Goal: Task Accomplishment & Management: Manage account settings

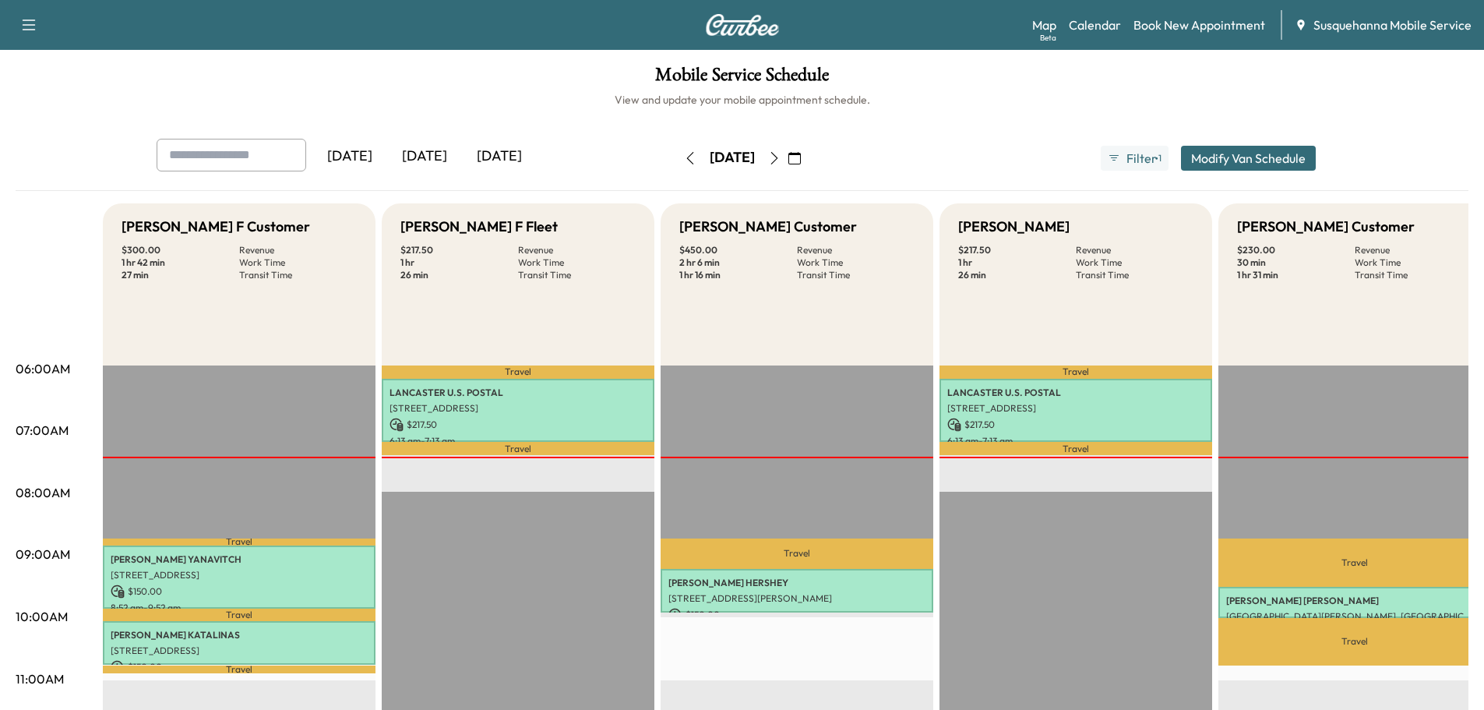
click at [781, 153] on icon "button" at bounding box center [774, 158] width 12 height 12
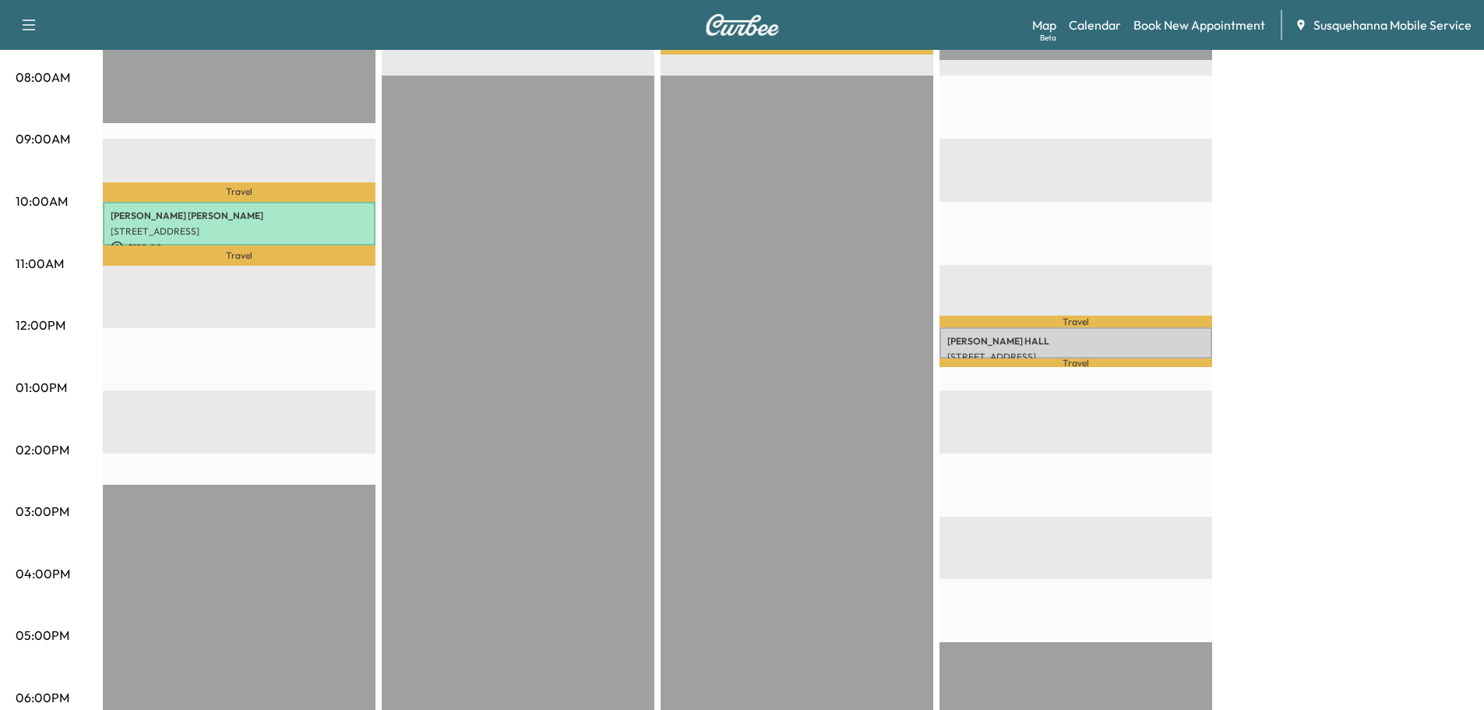
scroll to position [83, 0]
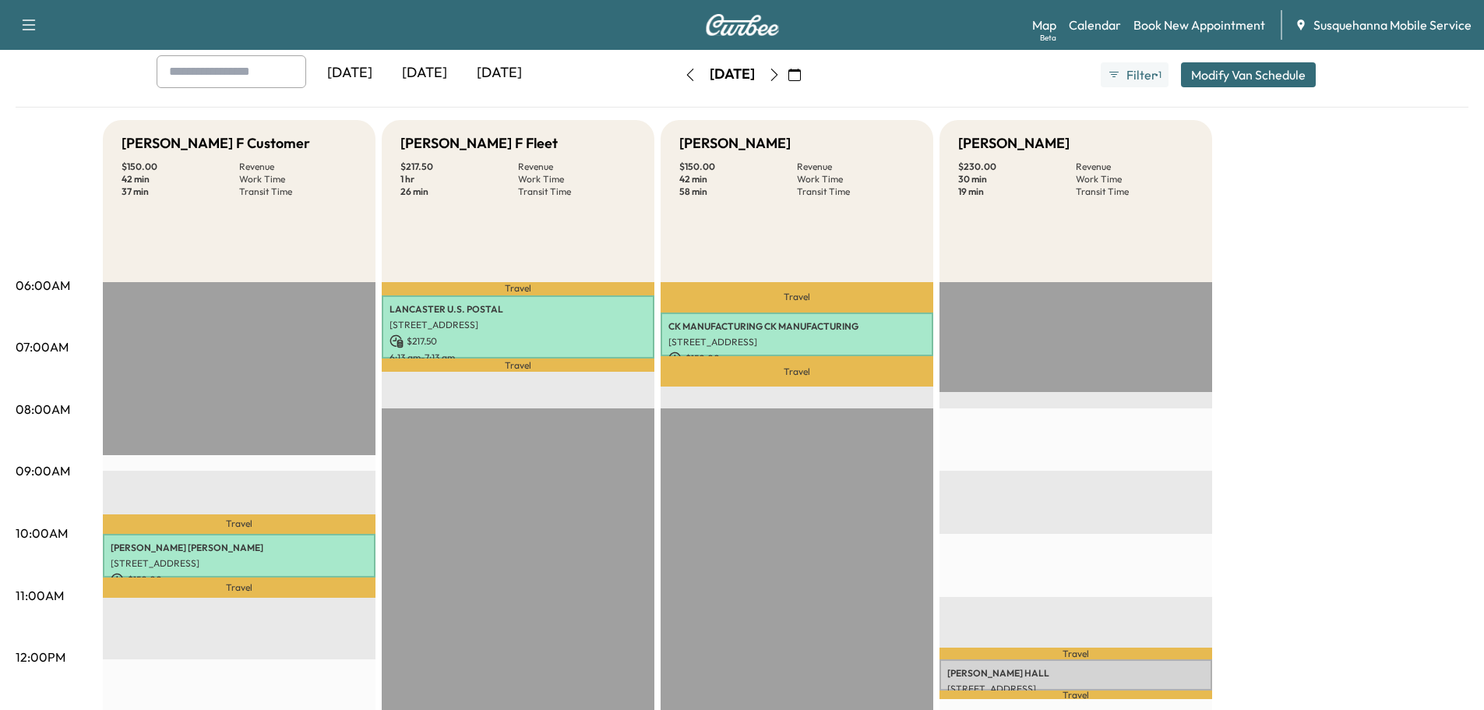
click at [686, 77] on icon "button" at bounding box center [689, 75] width 7 height 12
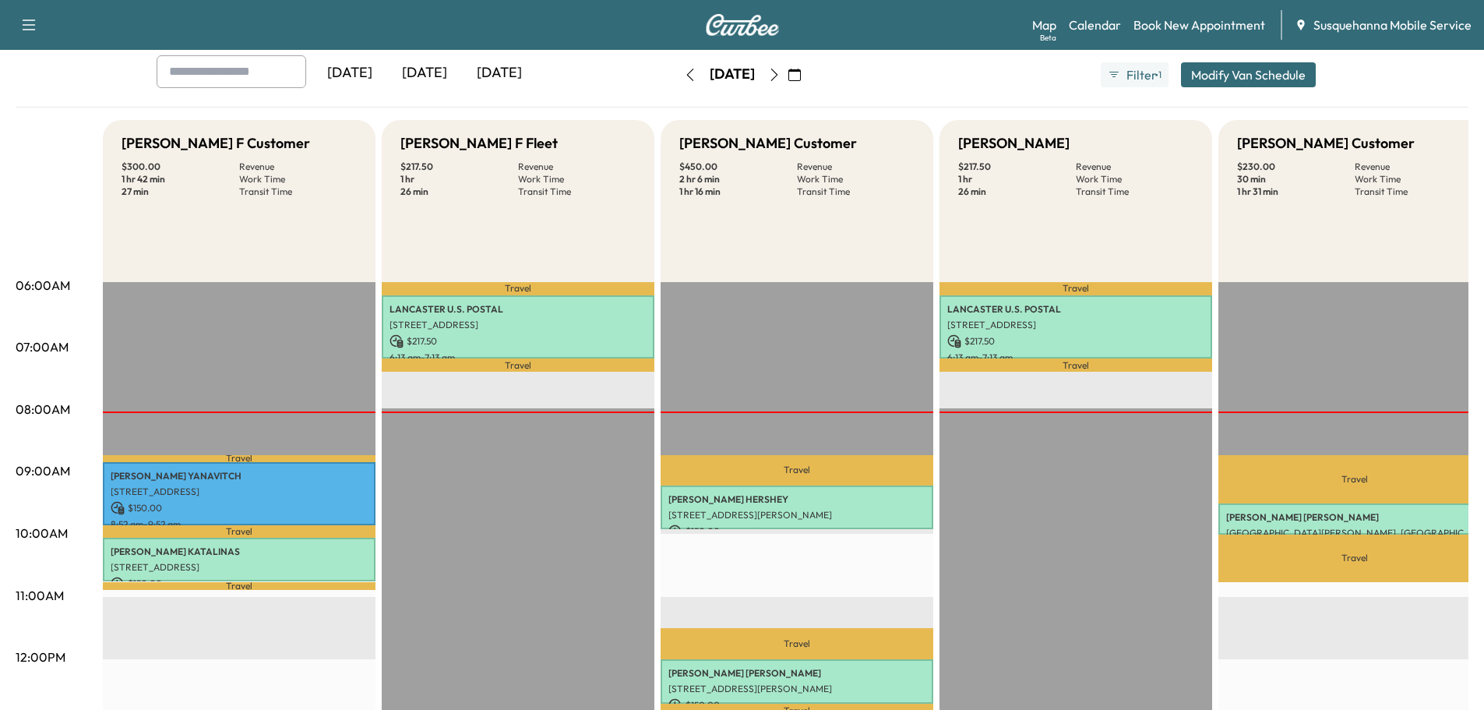
scroll to position [249, 0]
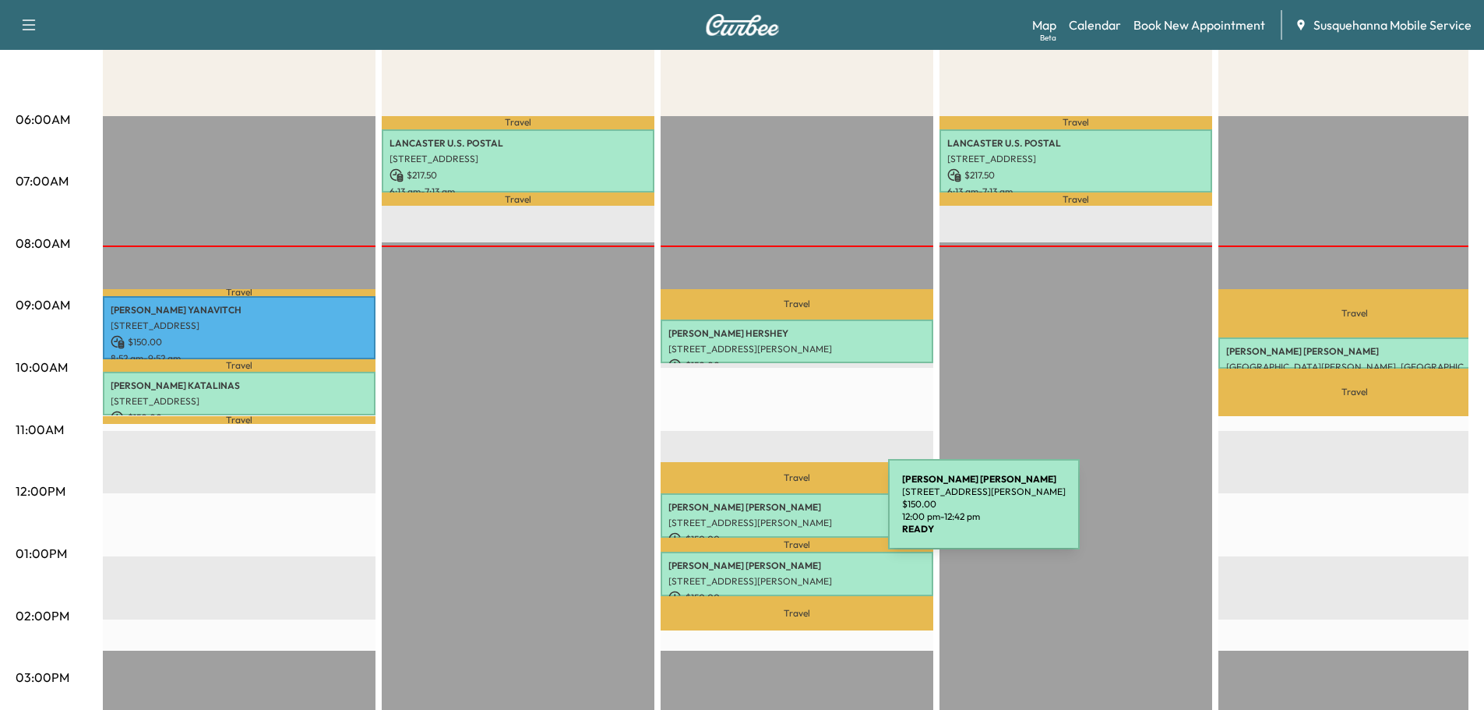
click at [771, 517] on p "[STREET_ADDRESS][PERSON_NAME]" at bounding box center [797, 523] width 257 height 12
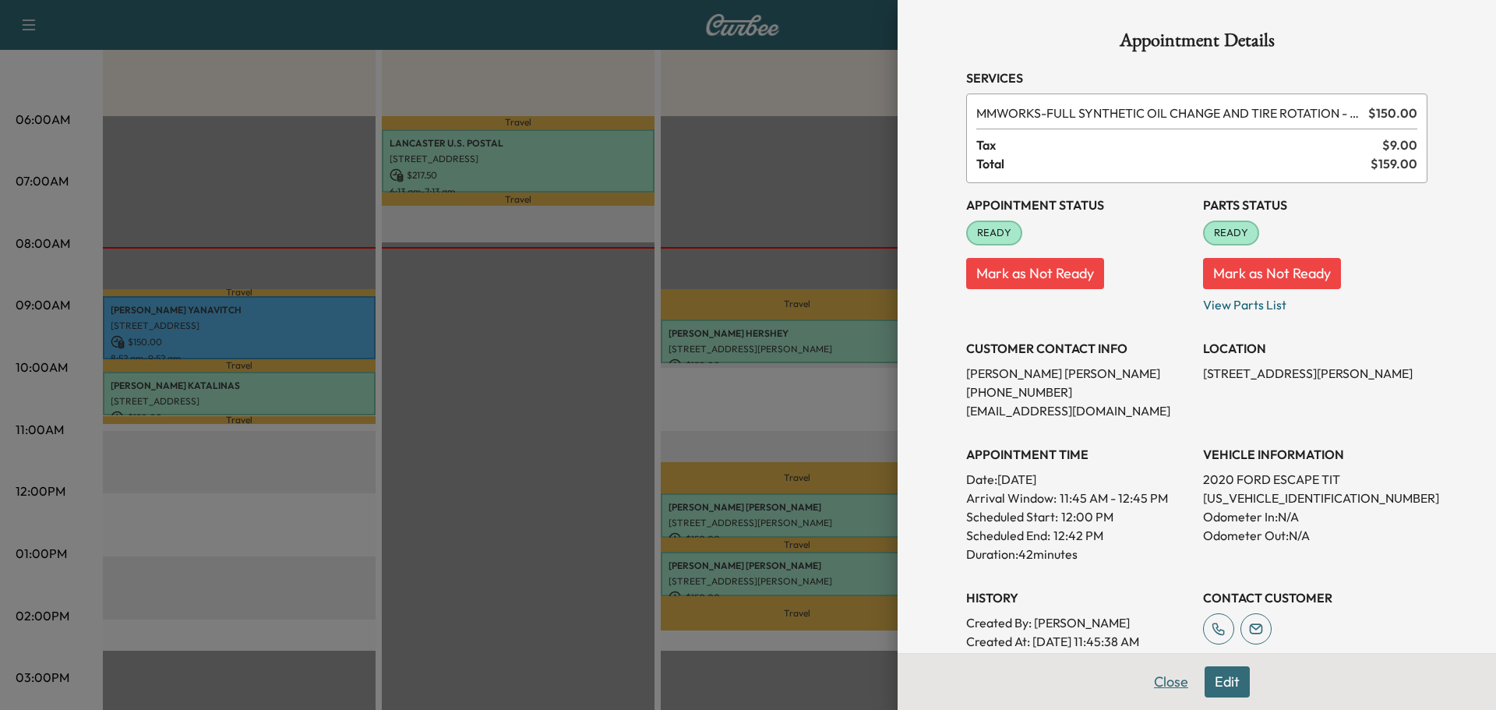
click at [1161, 687] on button "Close" at bounding box center [1171, 681] width 55 height 31
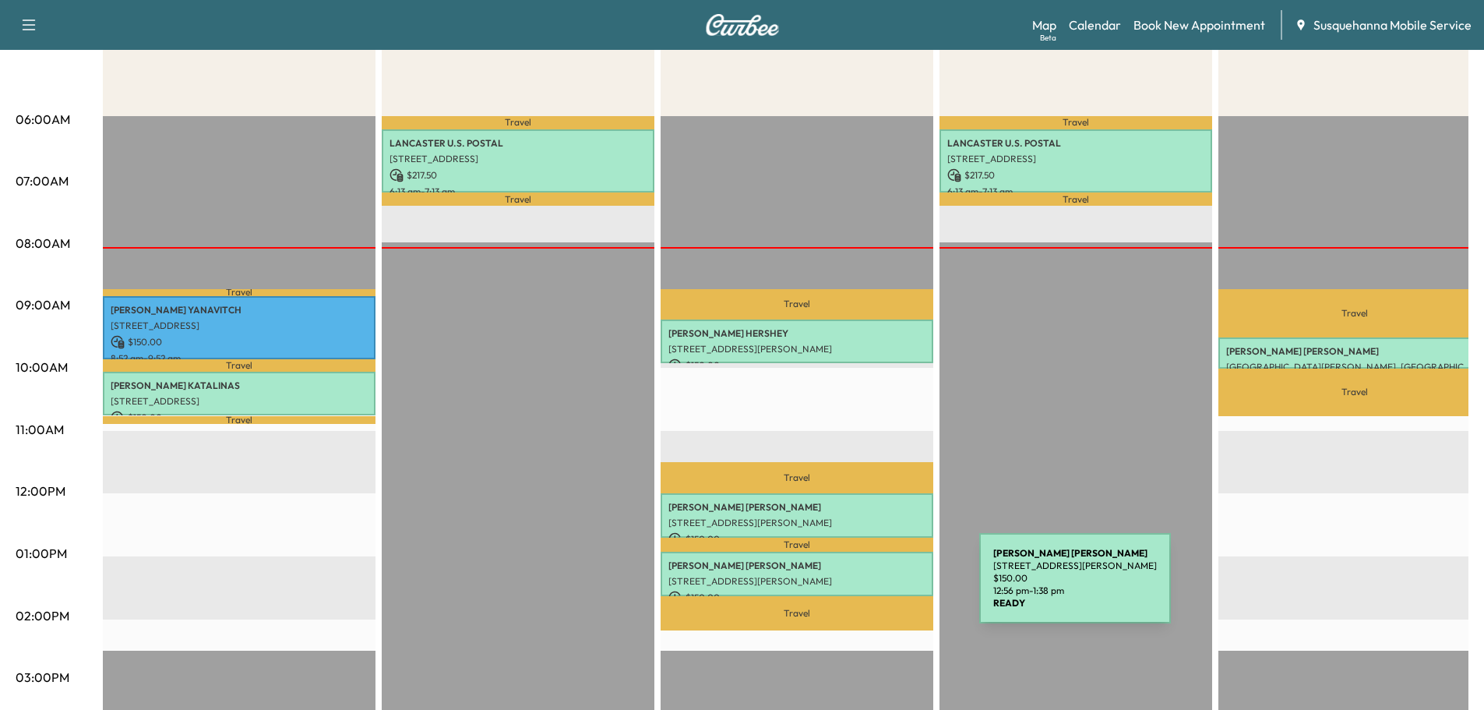
click at [863, 591] on p "$ 150.00" at bounding box center [797, 598] width 257 height 14
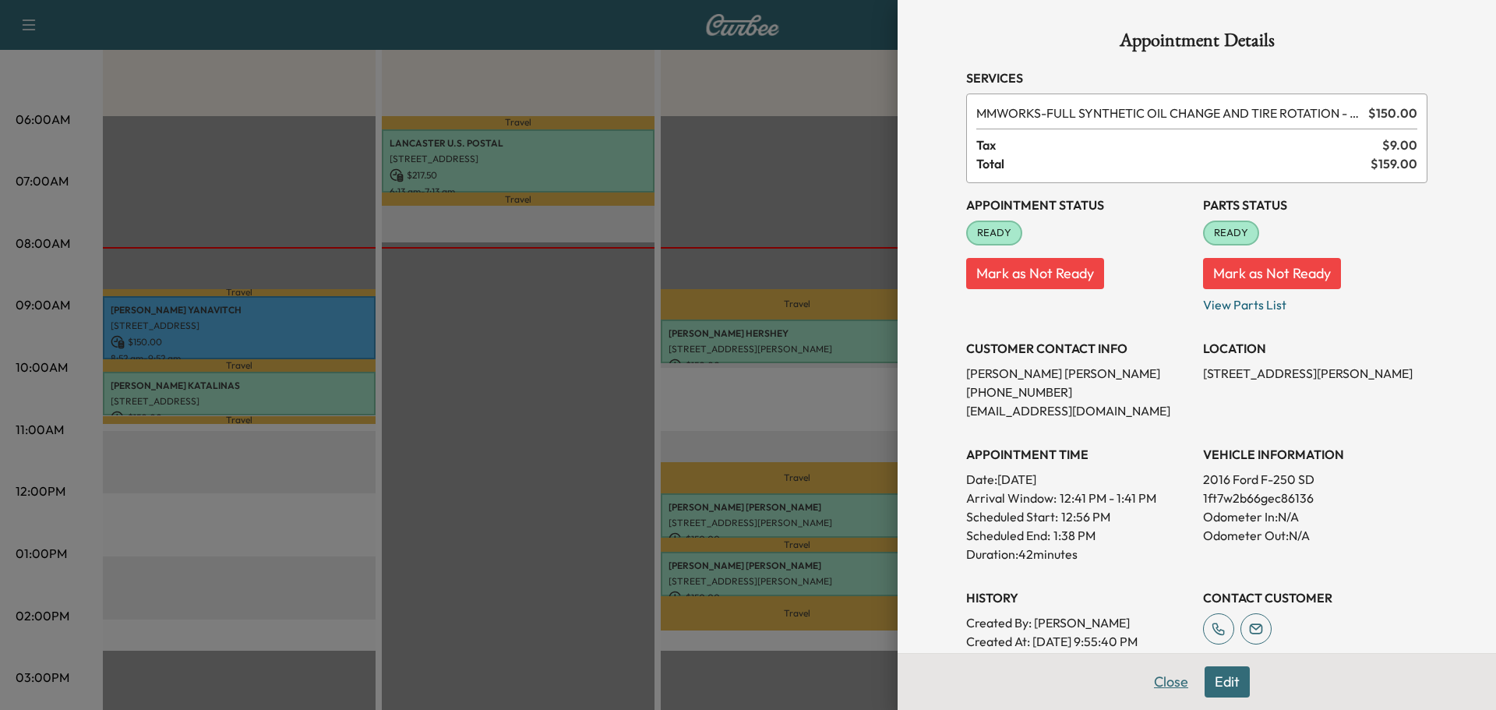
click at [1156, 680] on button "Close" at bounding box center [1171, 681] width 55 height 31
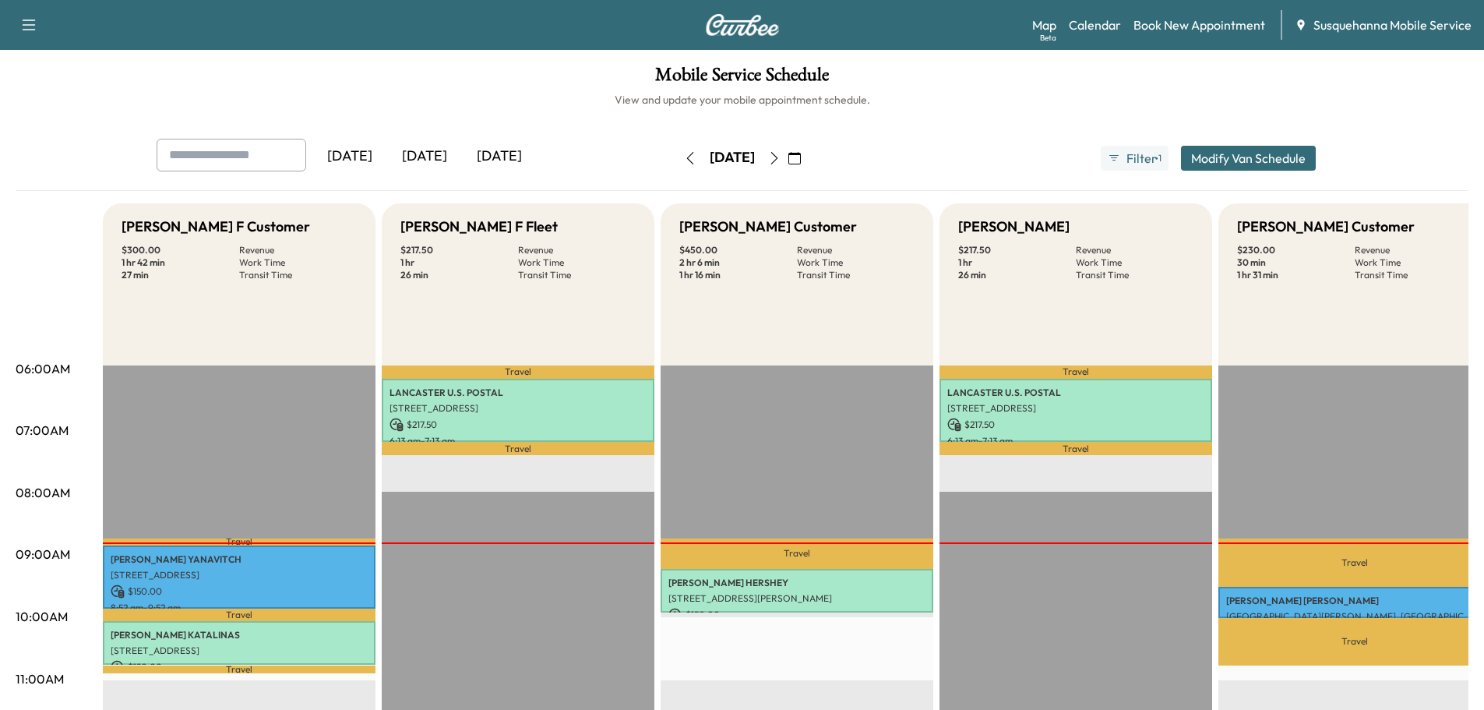
scroll to position [166, 0]
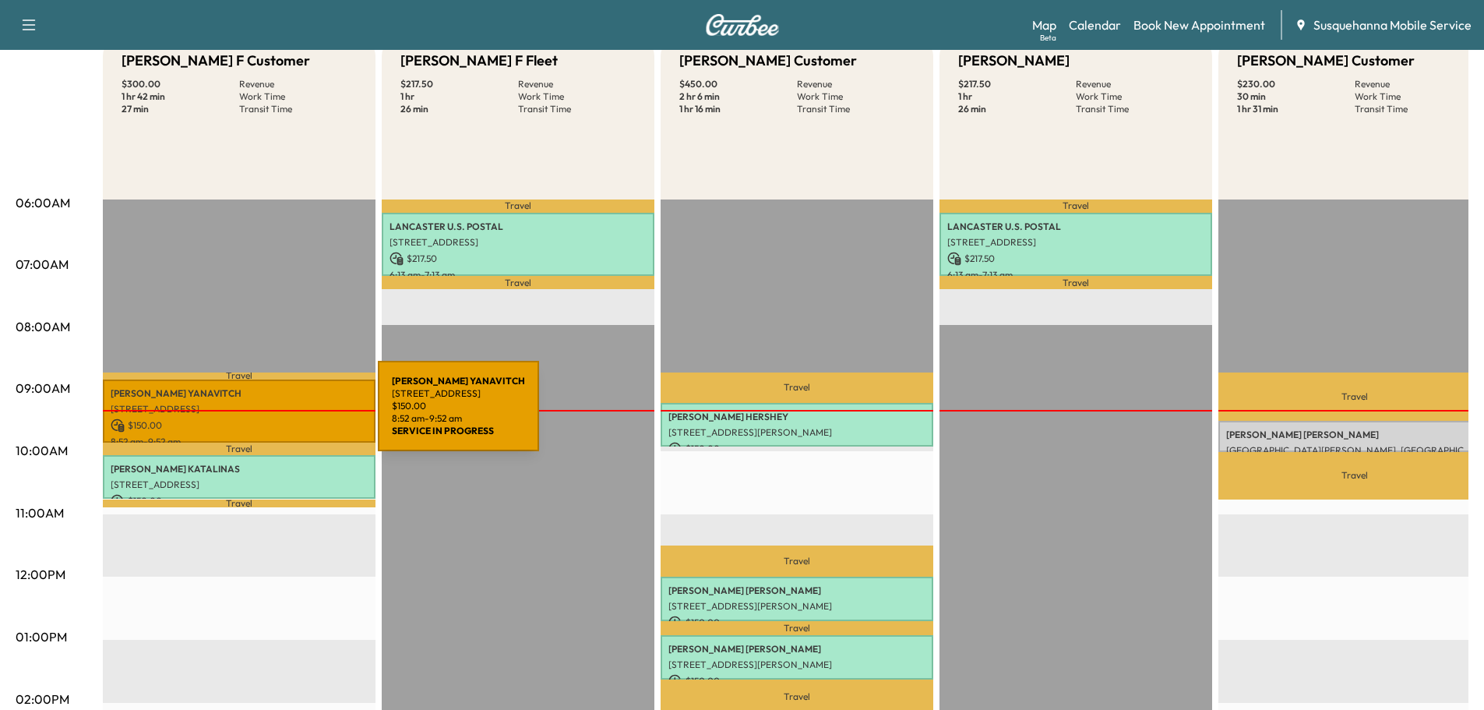
click at [251, 425] on p "$ 150.00" at bounding box center [239, 425] width 257 height 14
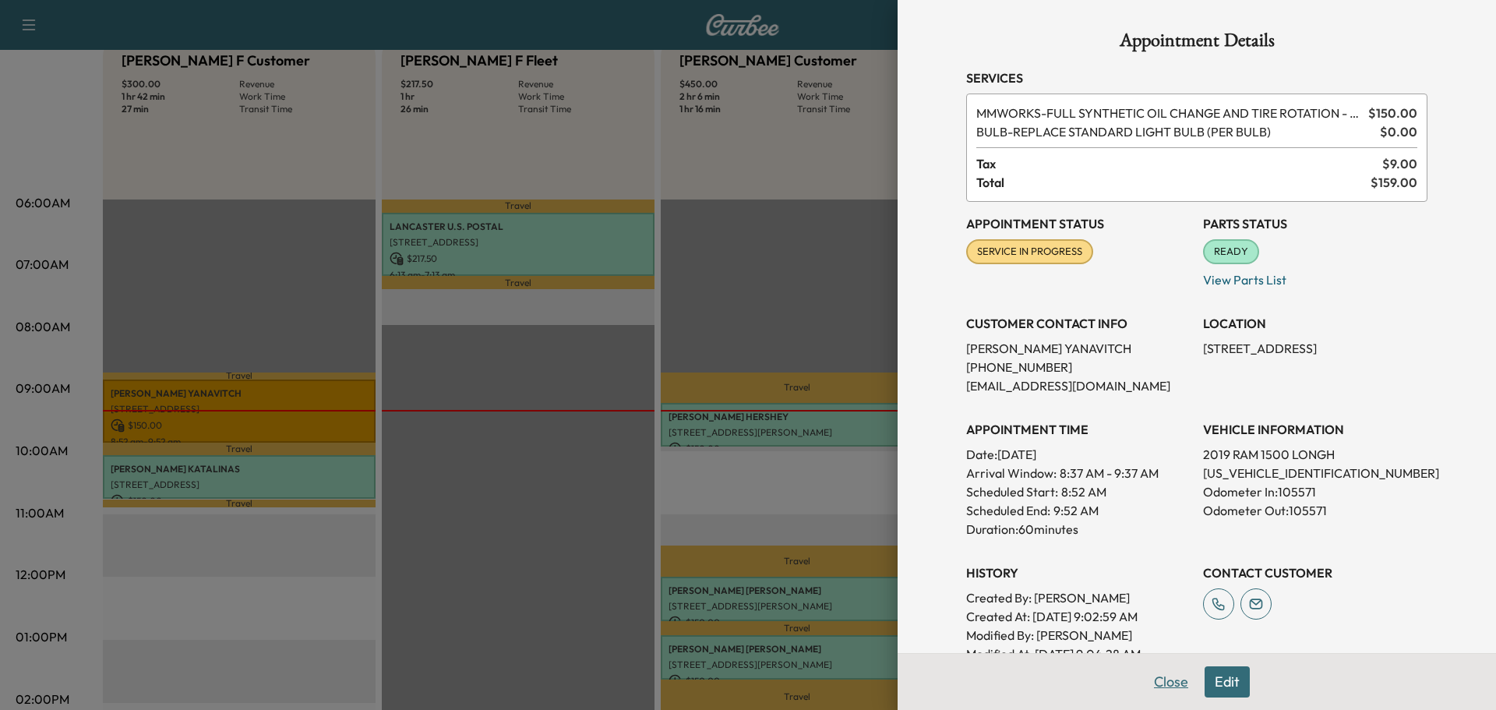
click at [1166, 685] on button "Close" at bounding box center [1171, 681] width 55 height 31
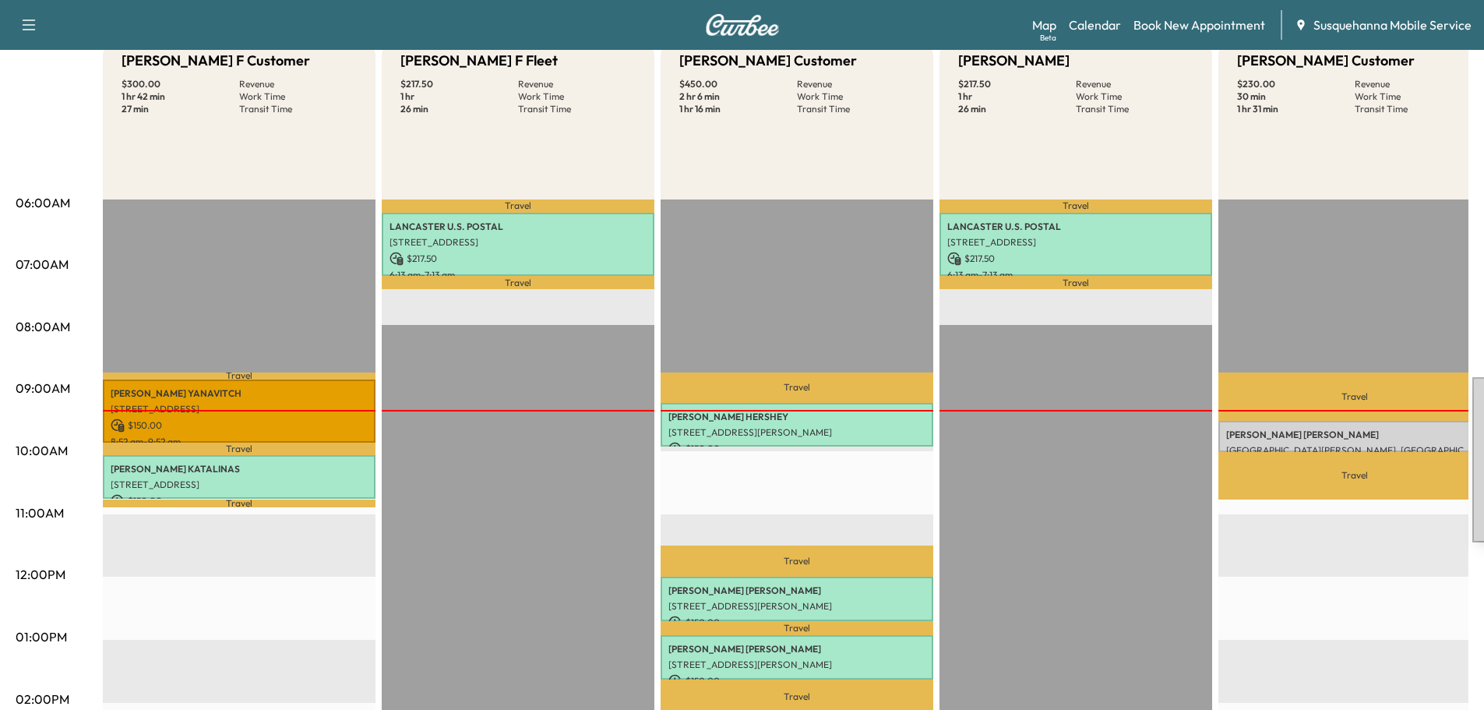
click at [1351, 438] on p "[PERSON_NAME]" at bounding box center [1354, 435] width 257 height 12
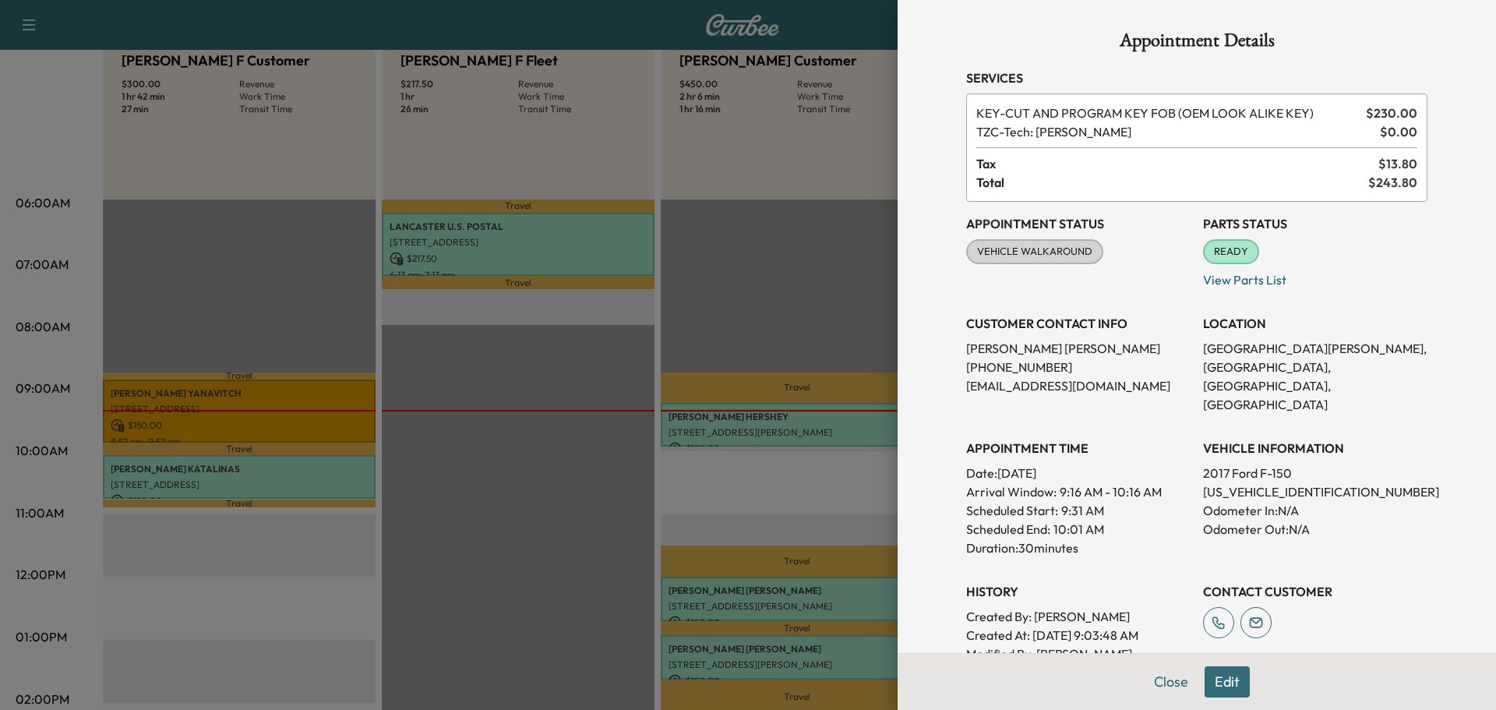
click at [1153, 689] on button "Close" at bounding box center [1171, 681] width 55 height 31
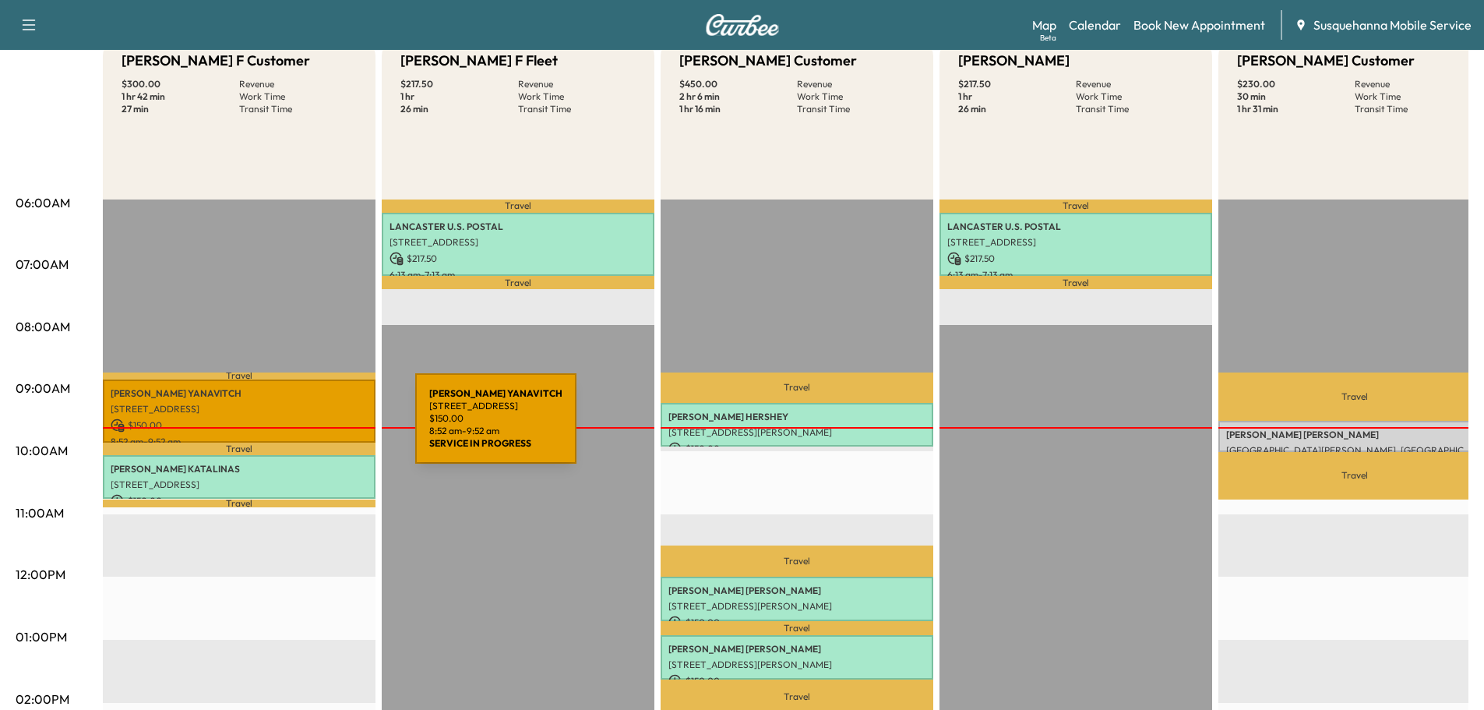
click at [278, 406] on p "[STREET_ADDRESS]" at bounding box center [239, 409] width 257 height 12
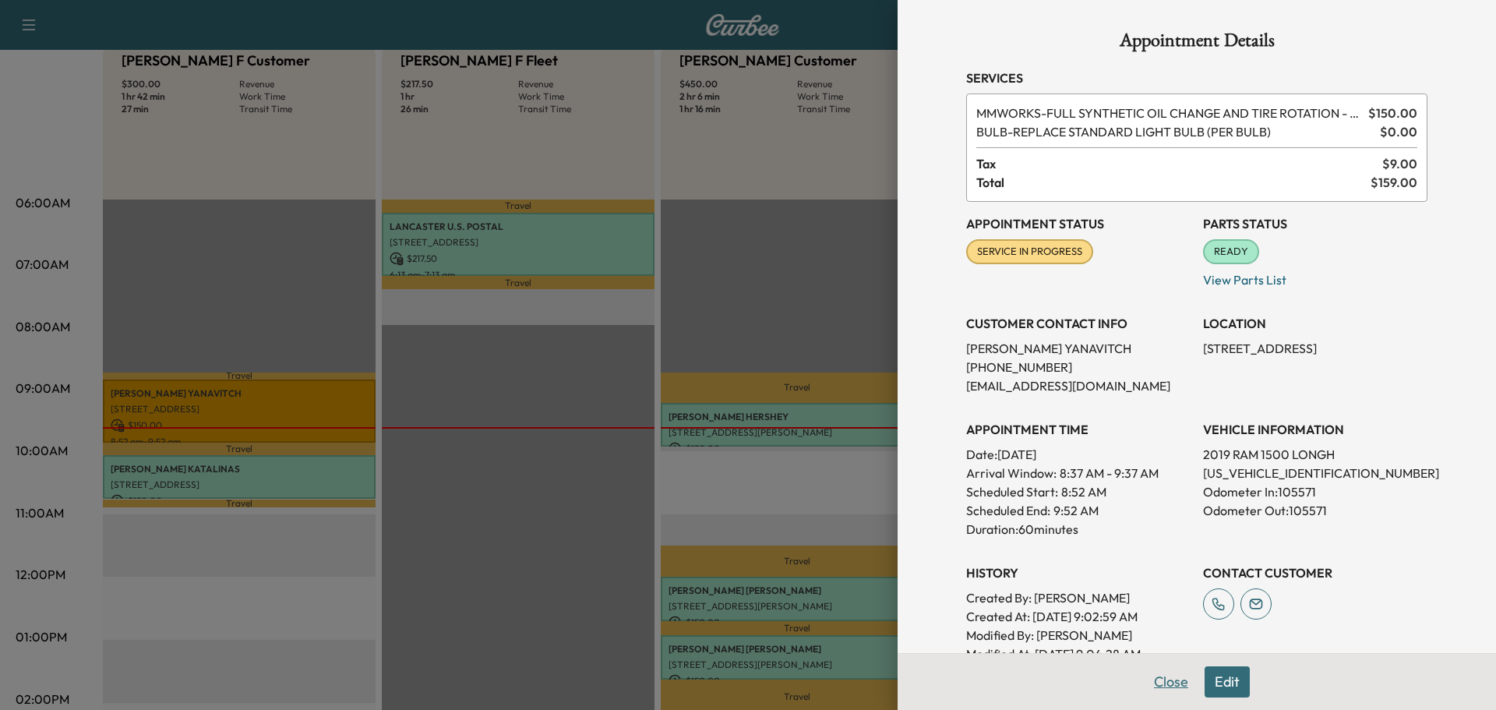
click at [1169, 686] on button "Close" at bounding box center [1171, 681] width 55 height 31
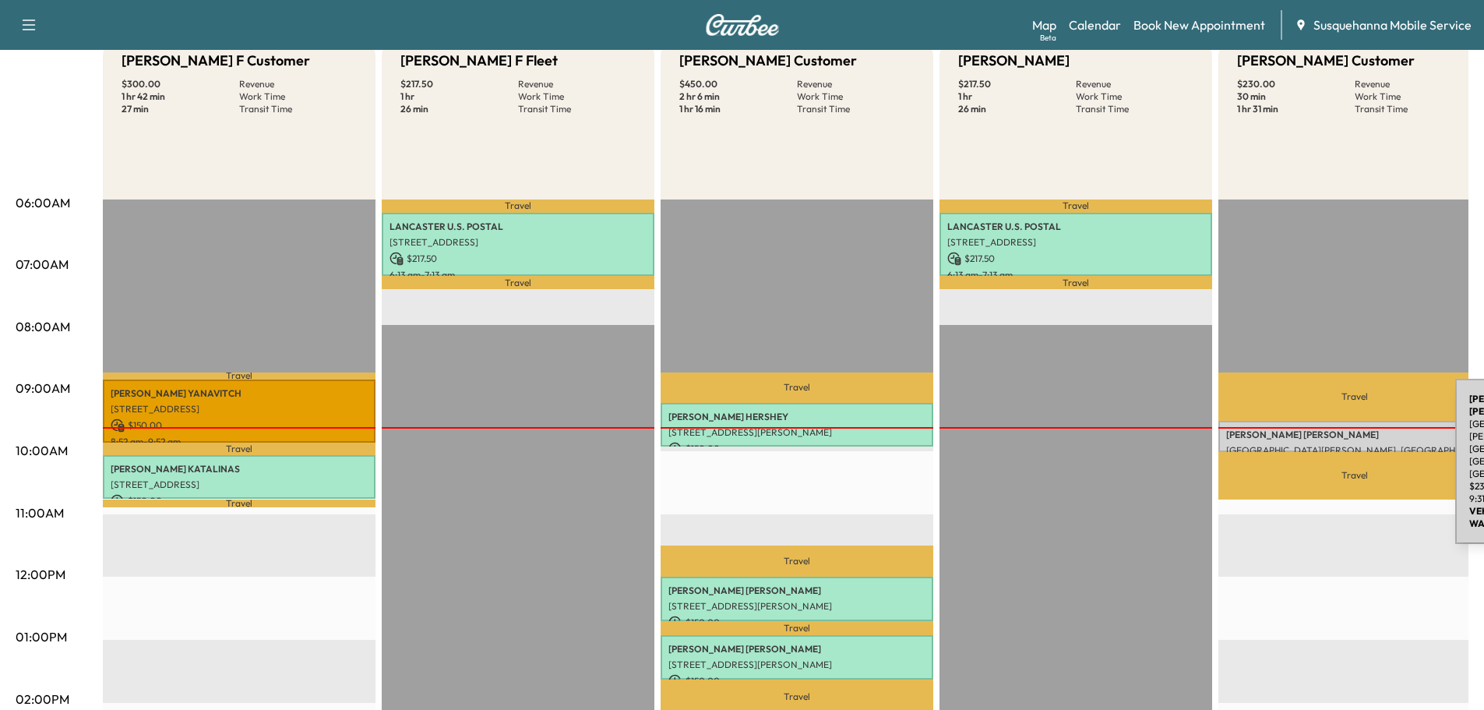
click at [1339, 432] on p "[PERSON_NAME]" at bounding box center [1354, 435] width 257 height 12
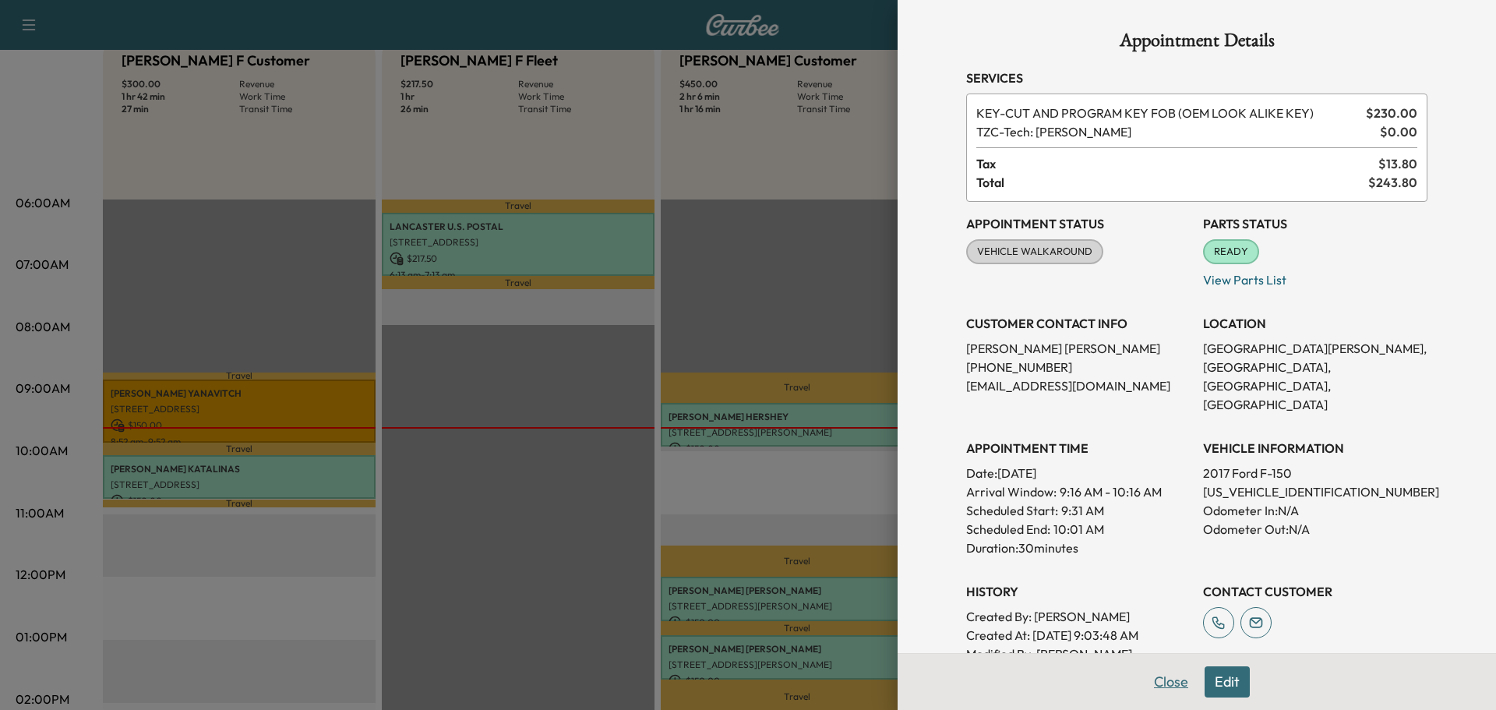
click at [1159, 686] on button "Close" at bounding box center [1171, 681] width 55 height 31
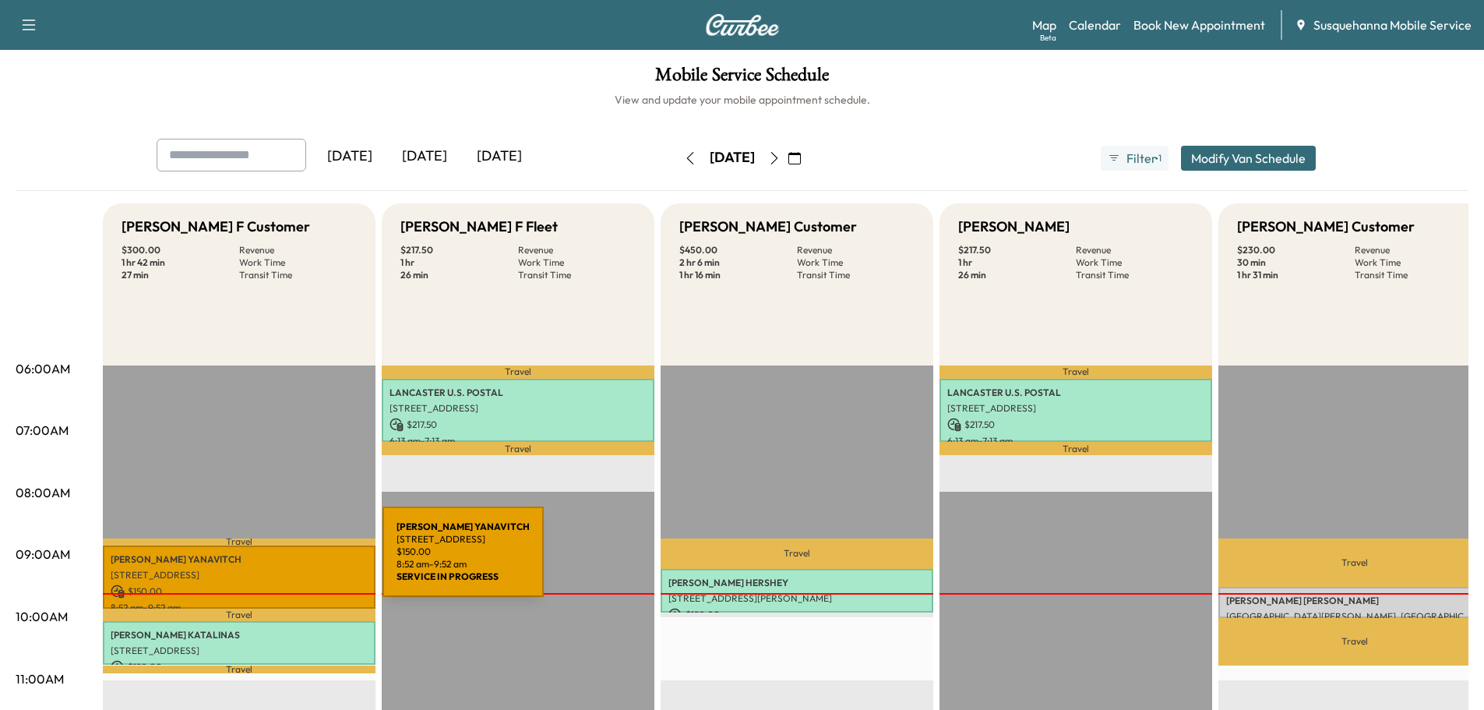
click at [266, 562] on p "WILLIAM YANAVITCH" at bounding box center [239, 559] width 257 height 12
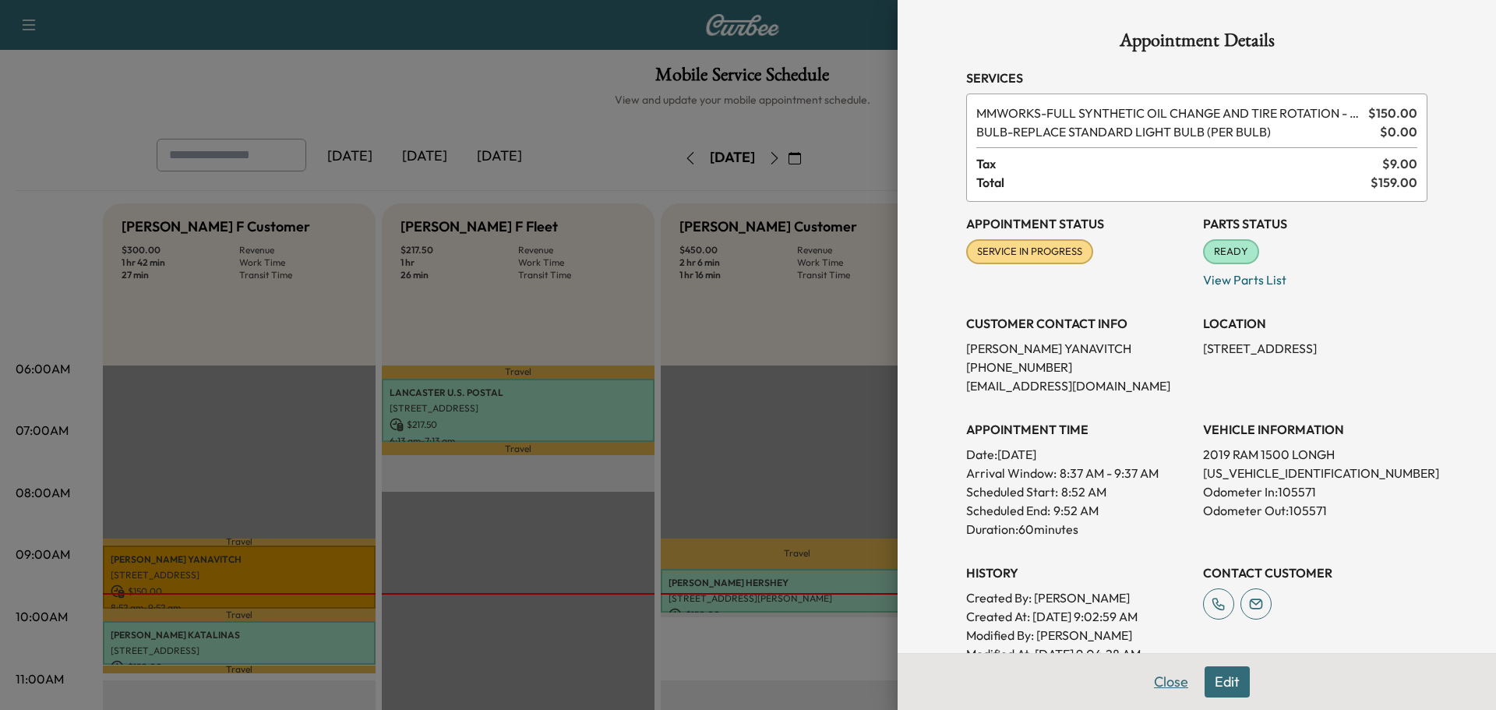
click at [1167, 686] on button "Close" at bounding box center [1171, 681] width 55 height 31
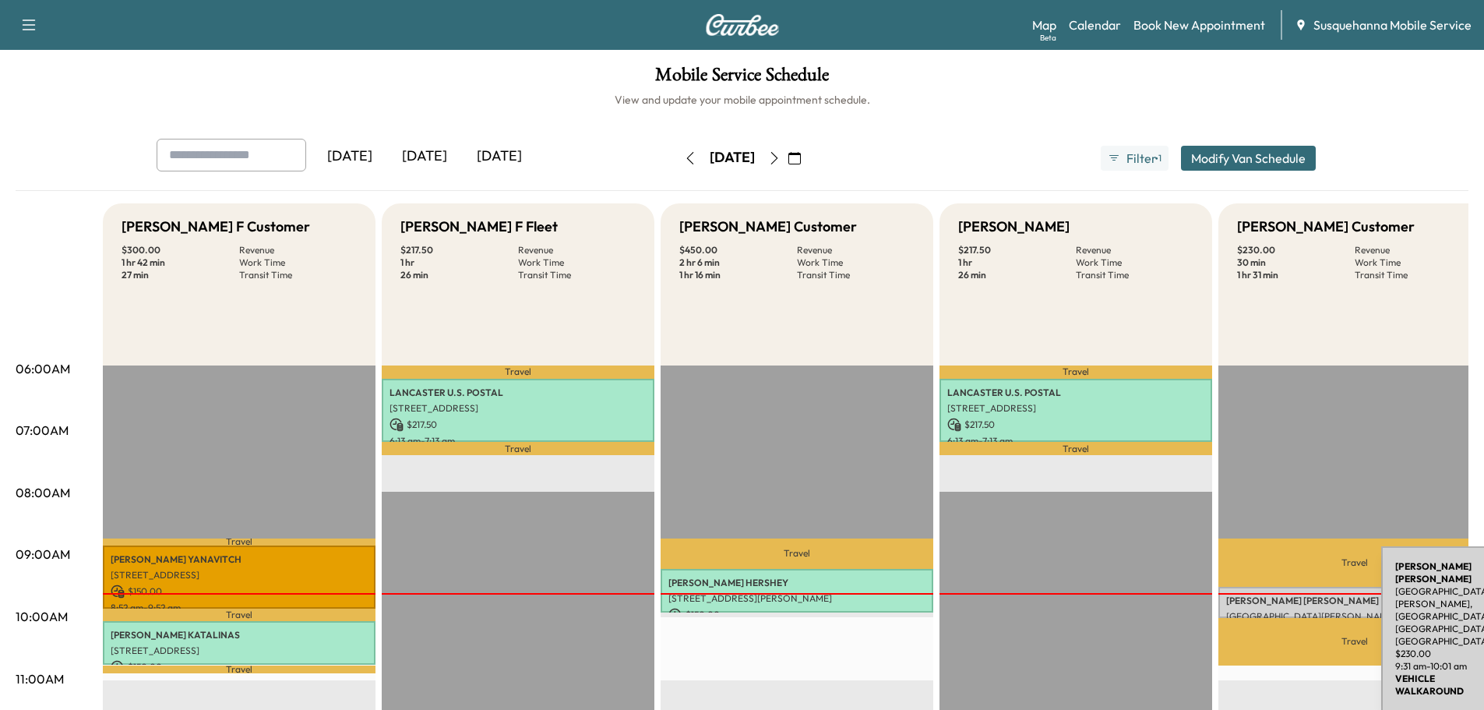
click at [1265, 601] on p "[PERSON_NAME]" at bounding box center [1354, 601] width 257 height 12
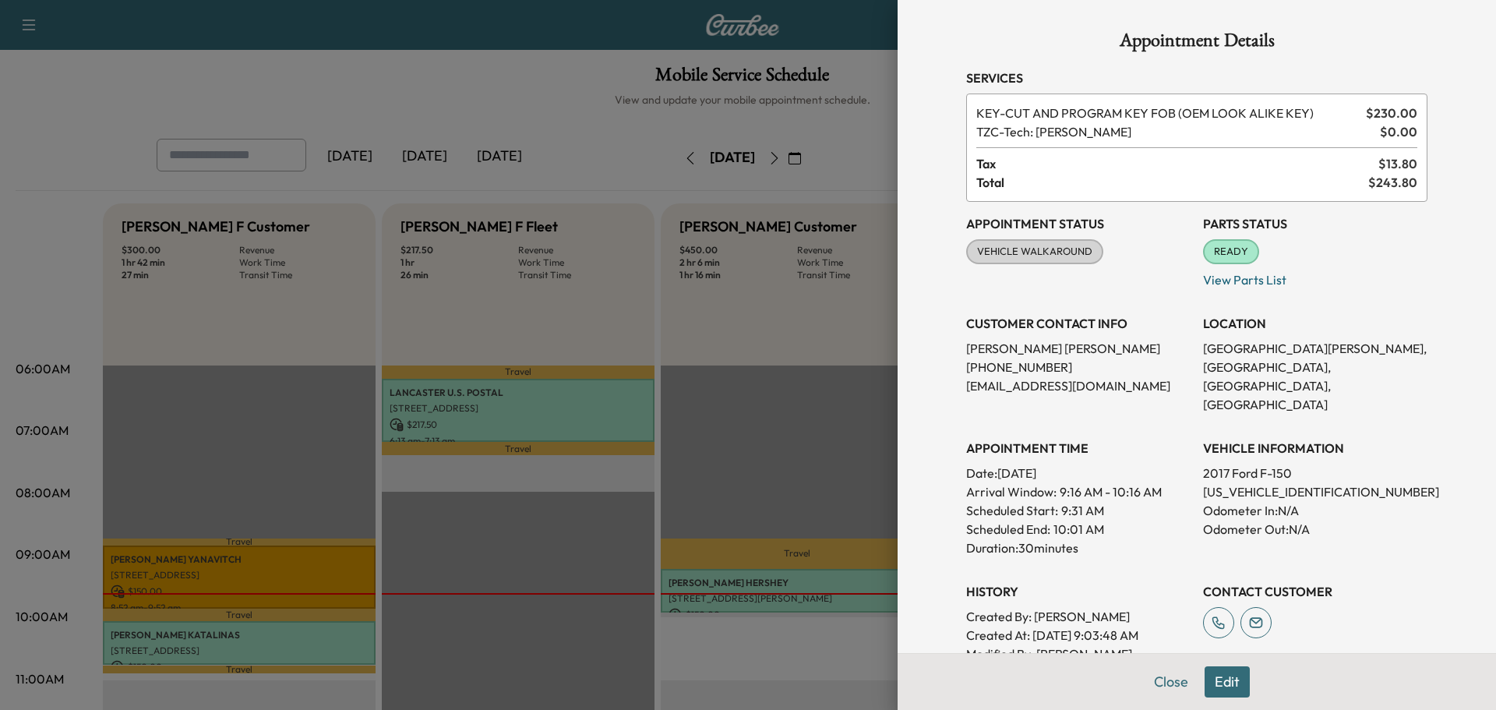
click at [1161, 688] on button "Close" at bounding box center [1171, 681] width 55 height 31
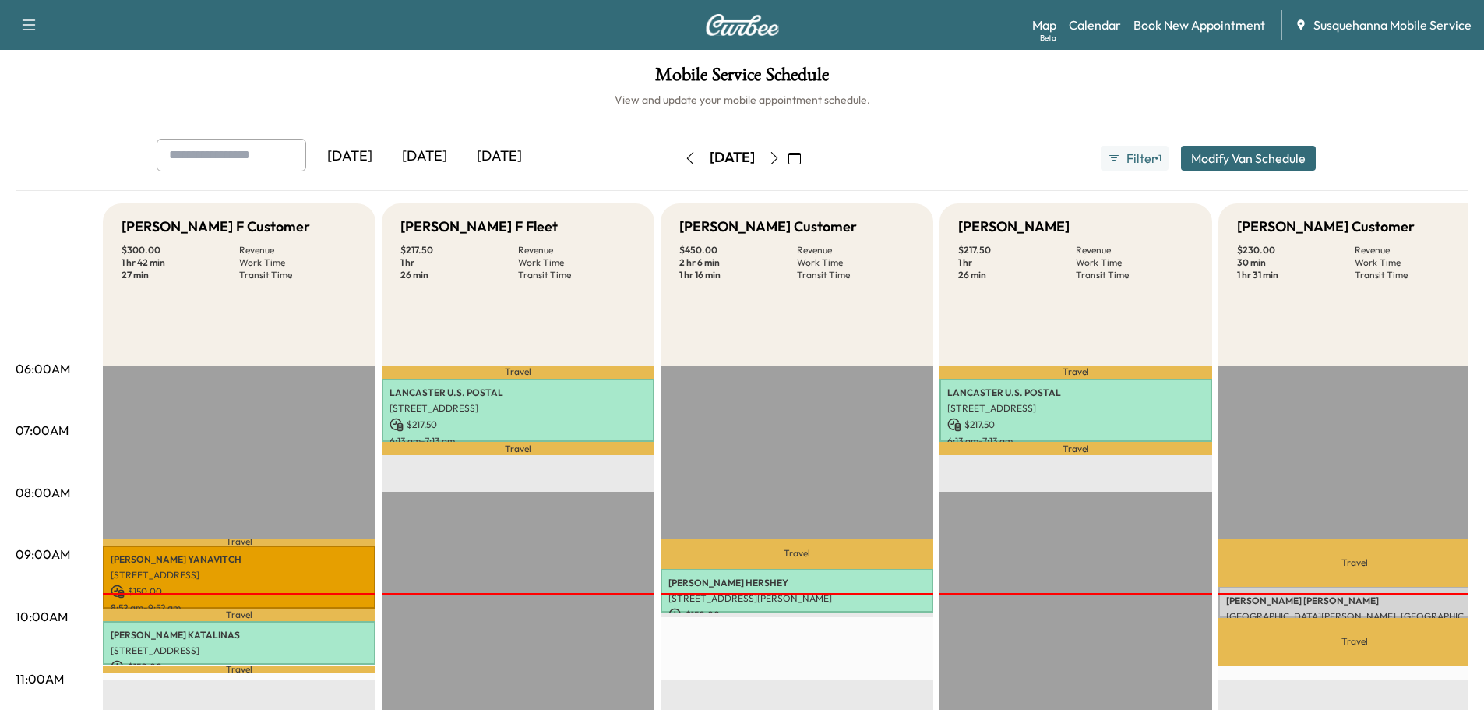
click at [781, 161] on icon "button" at bounding box center [774, 158] width 12 height 12
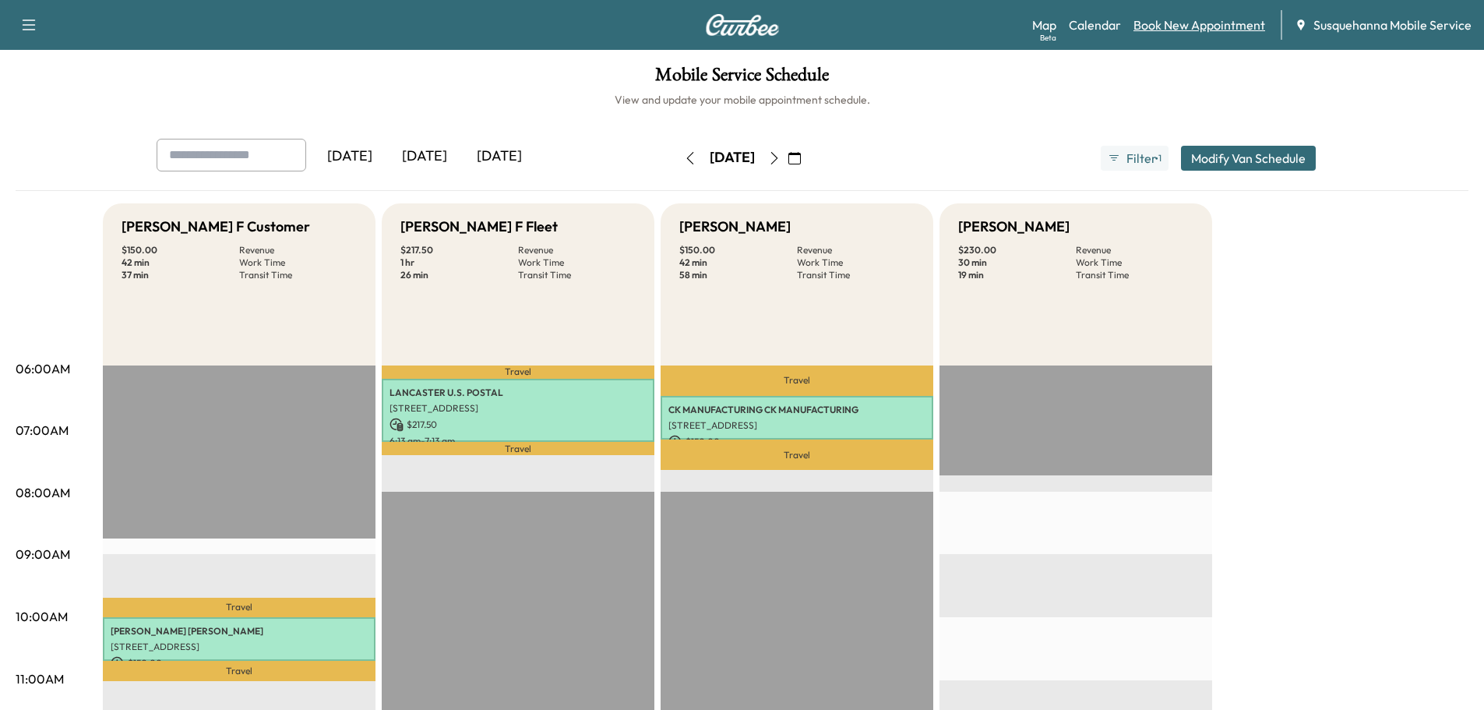
click at [1204, 16] on link "Book New Appointment" at bounding box center [1200, 25] width 132 height 19
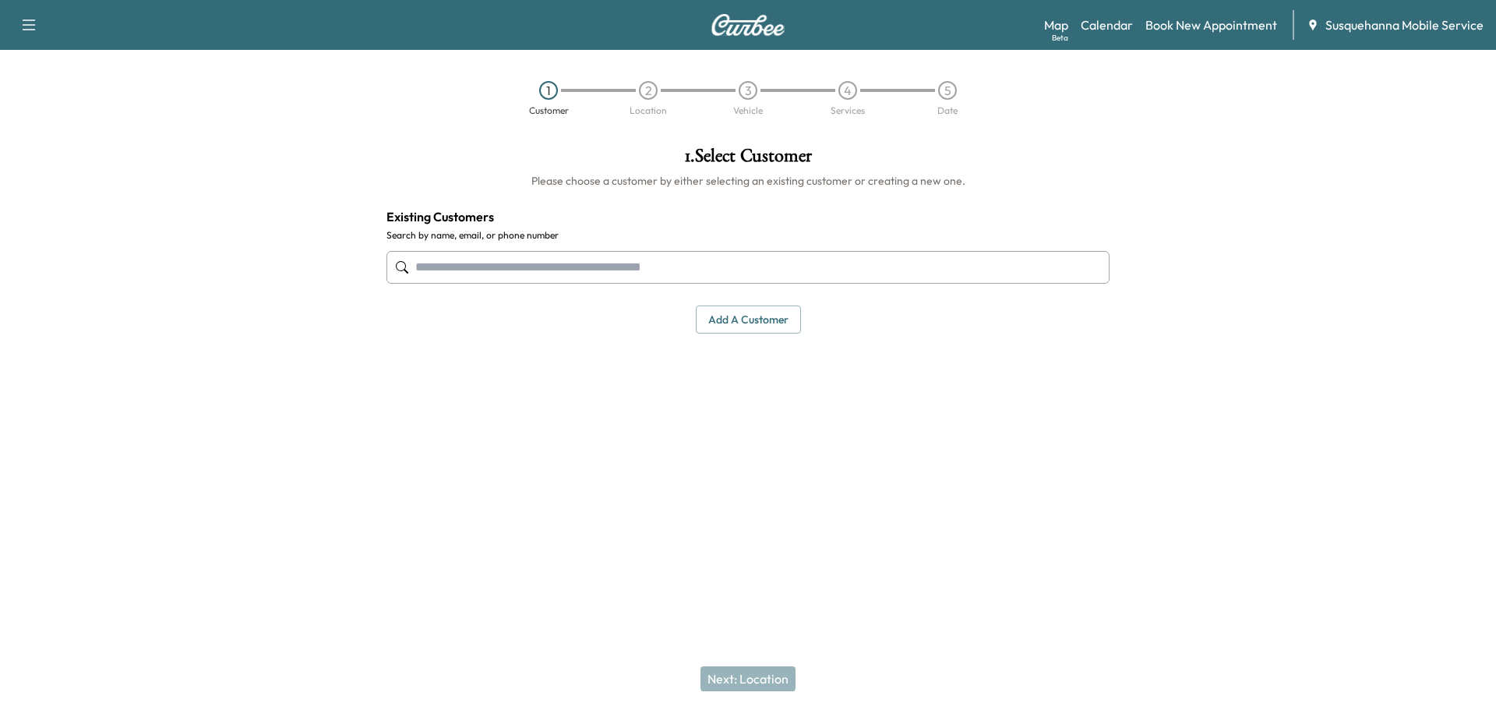
click at [665, 260] on input "text" at bounding box center [747, 267] width 723 height 33
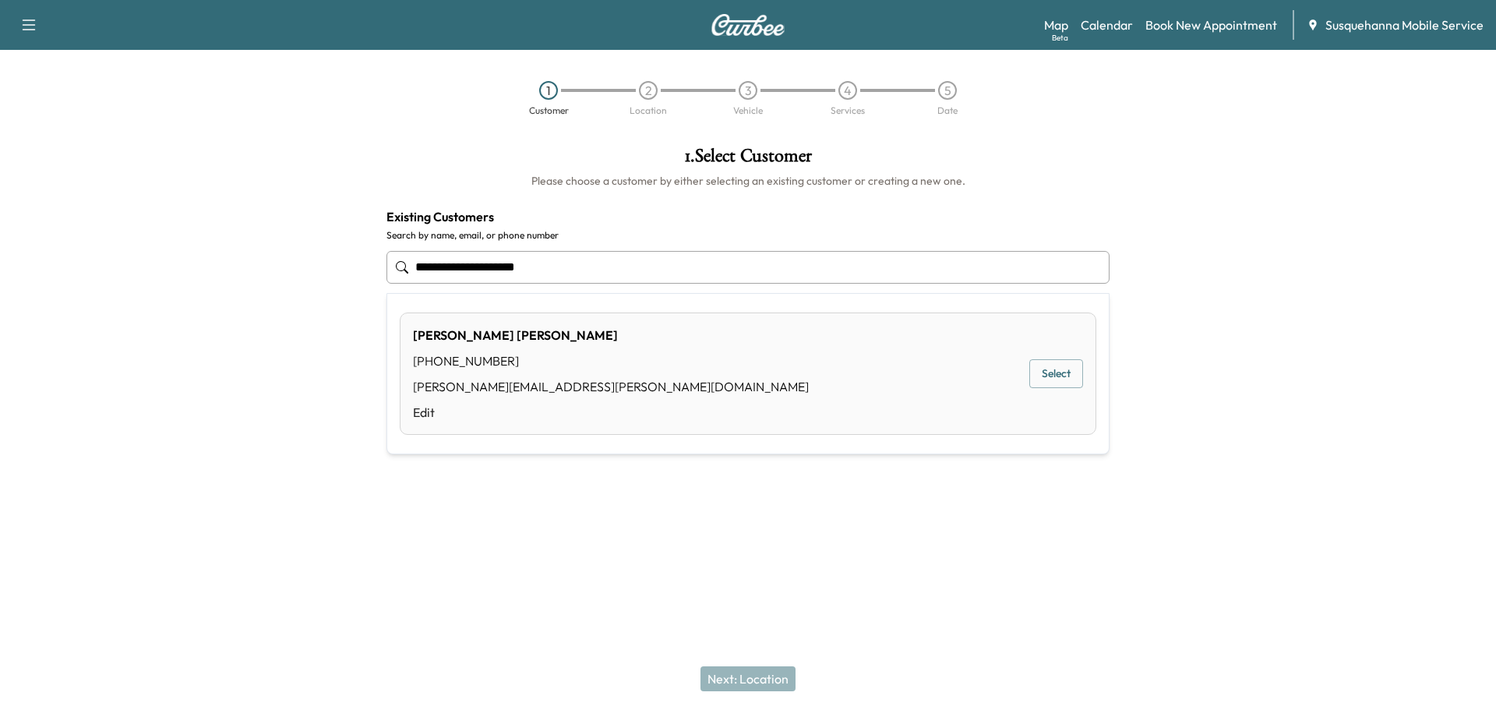
click at [1043, 369] on button "Select" at bounding box center [1056, 373] width 54 height 29
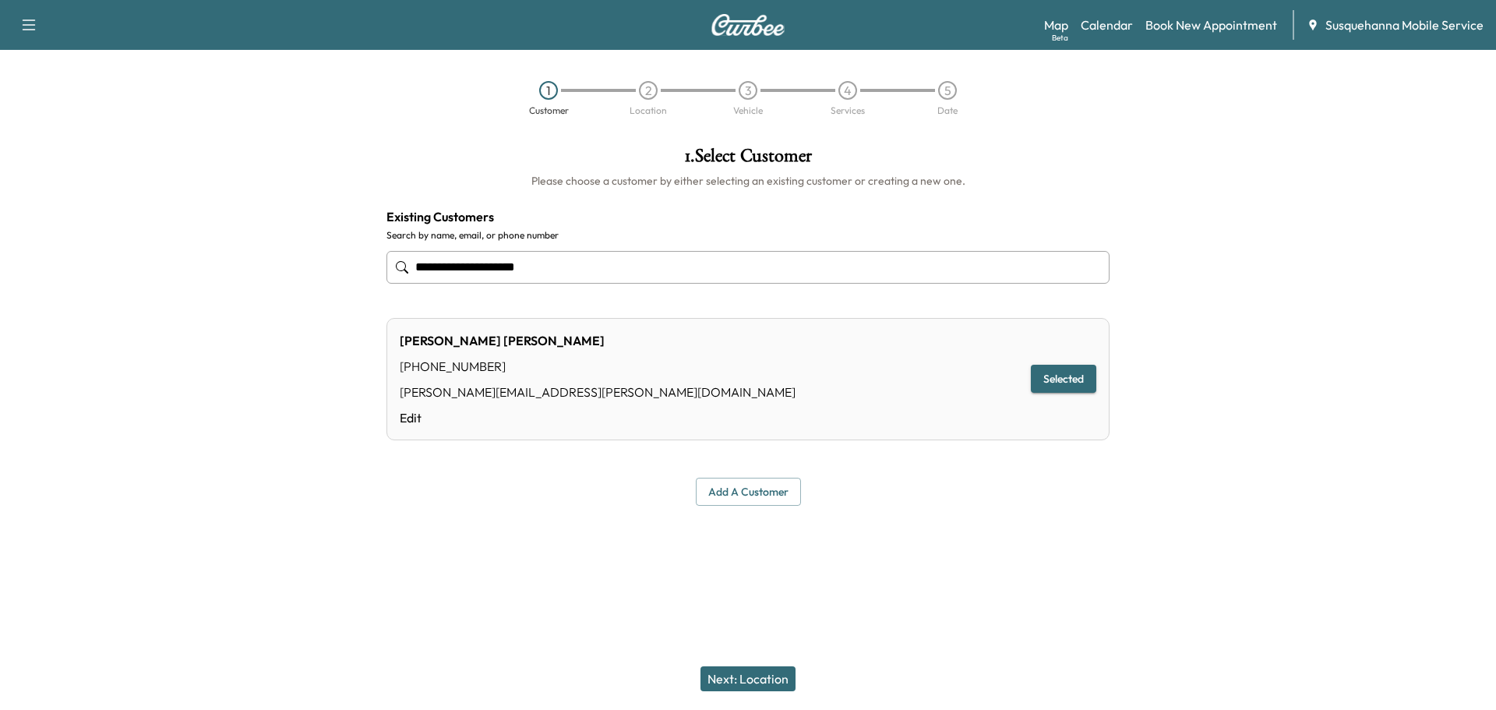
type input "**********"
click at [778, 684] on button "Next: Location" at bounding box center [747, 678] width 95 height 25
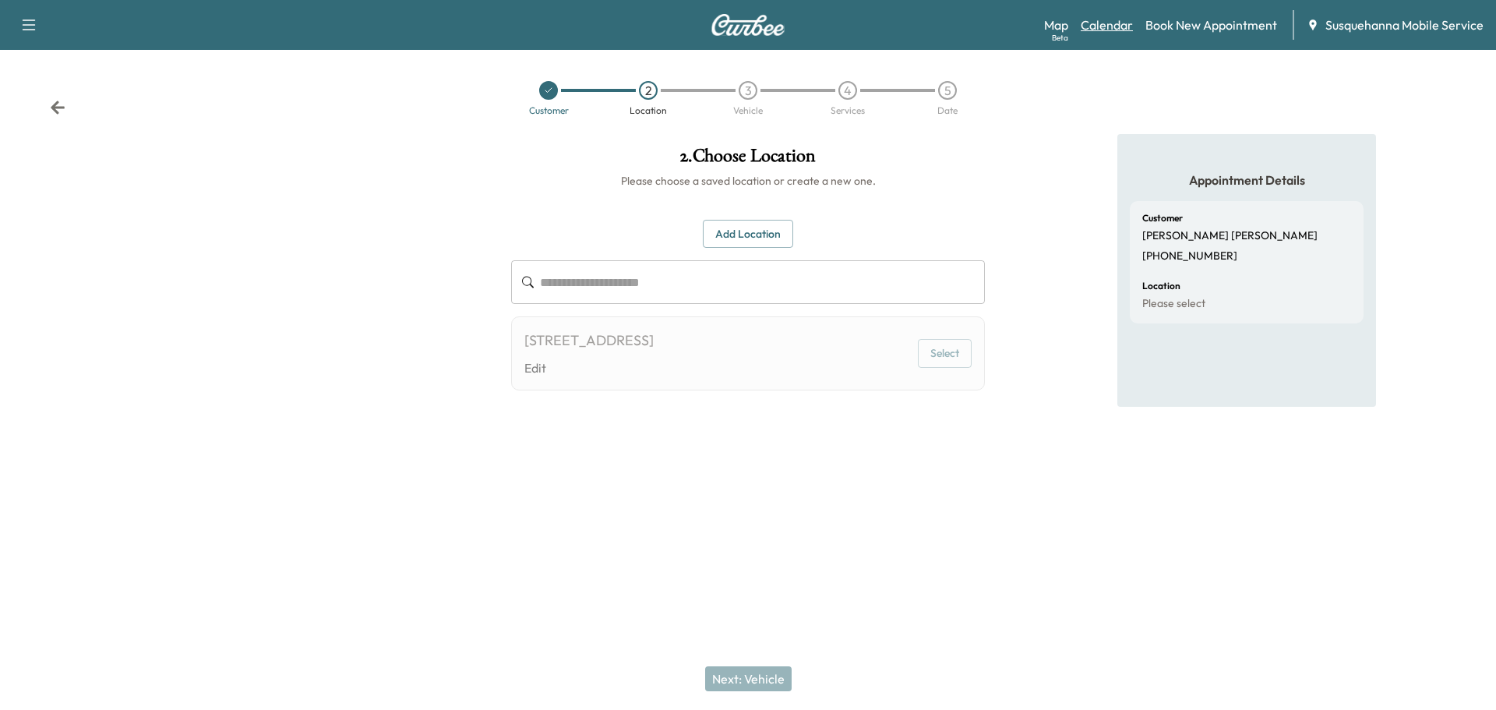
click at [1124, 30] on link "Calendar" at bounding box center [1107, 25] width 52 height 19
